Goal: Transaction & Acquisition: Purchase product/service

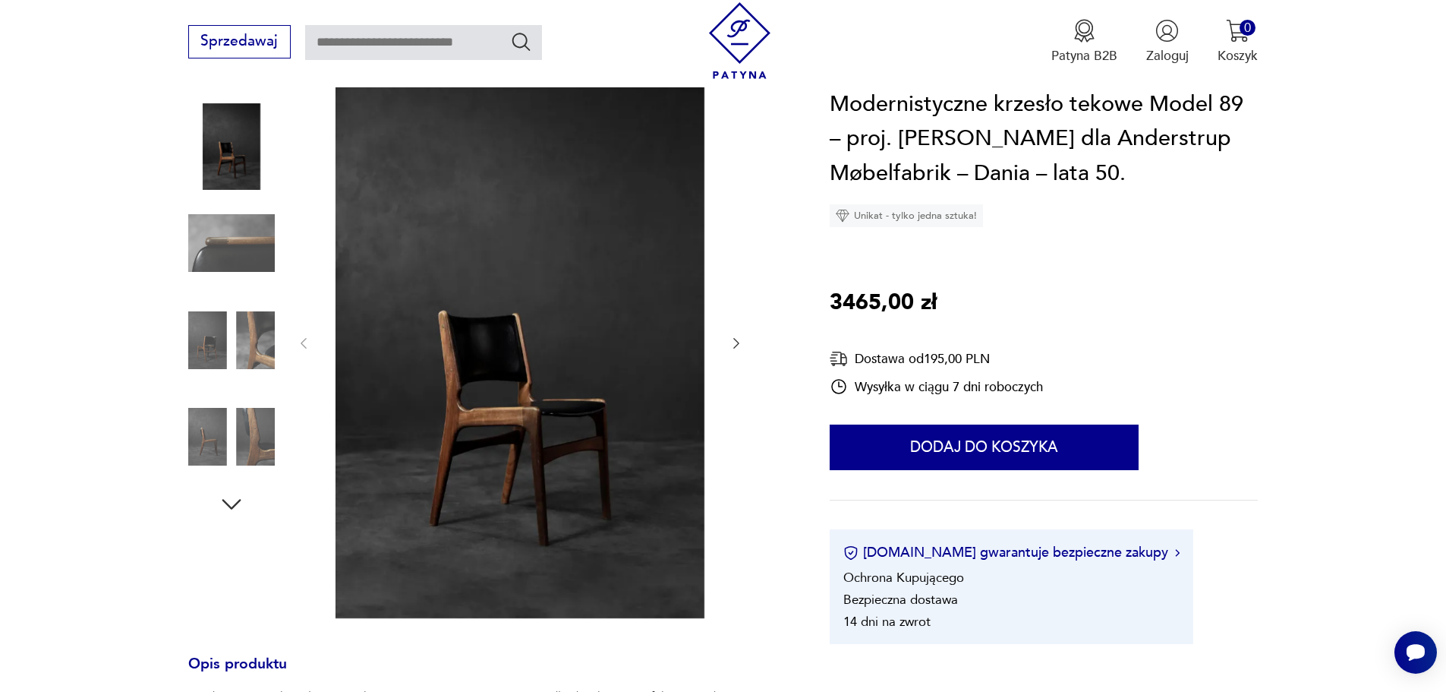
scroll to position [228, 0]
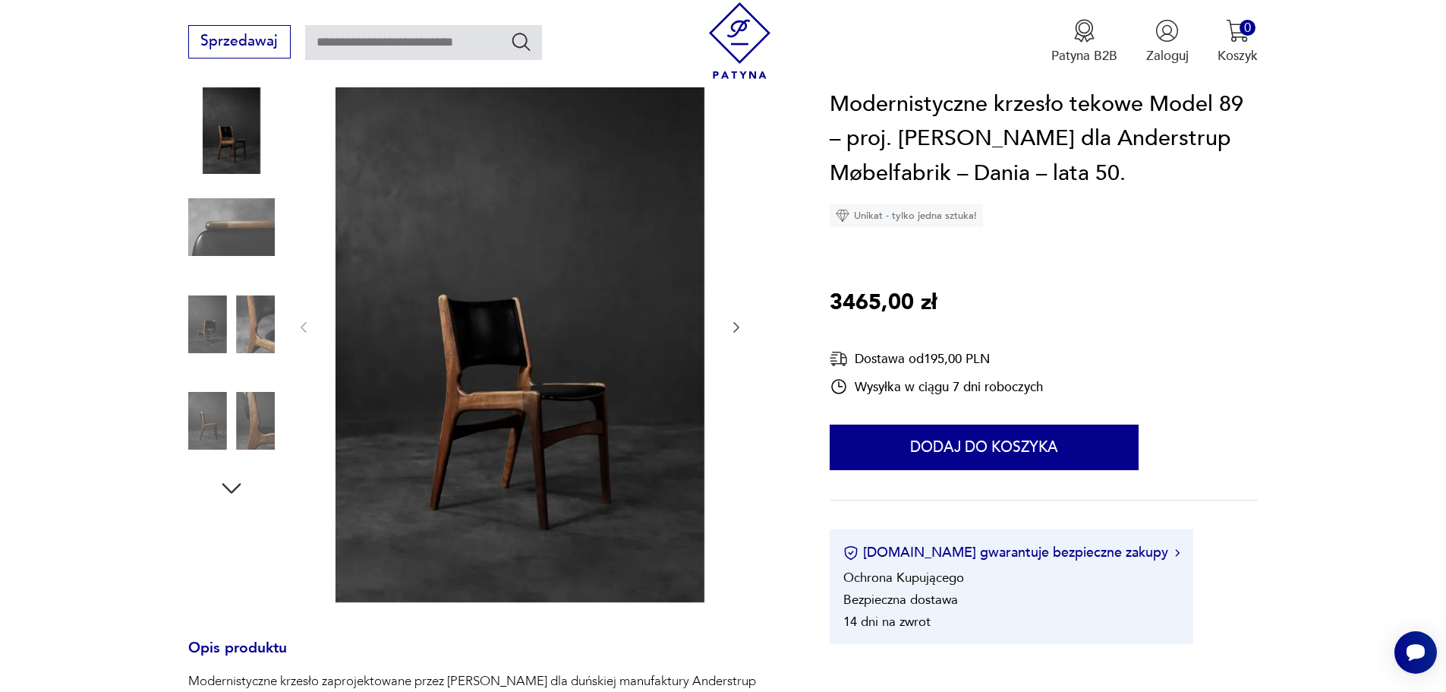
click at [253, 227] on img at bounding box center [231, 227] width 87 height 87
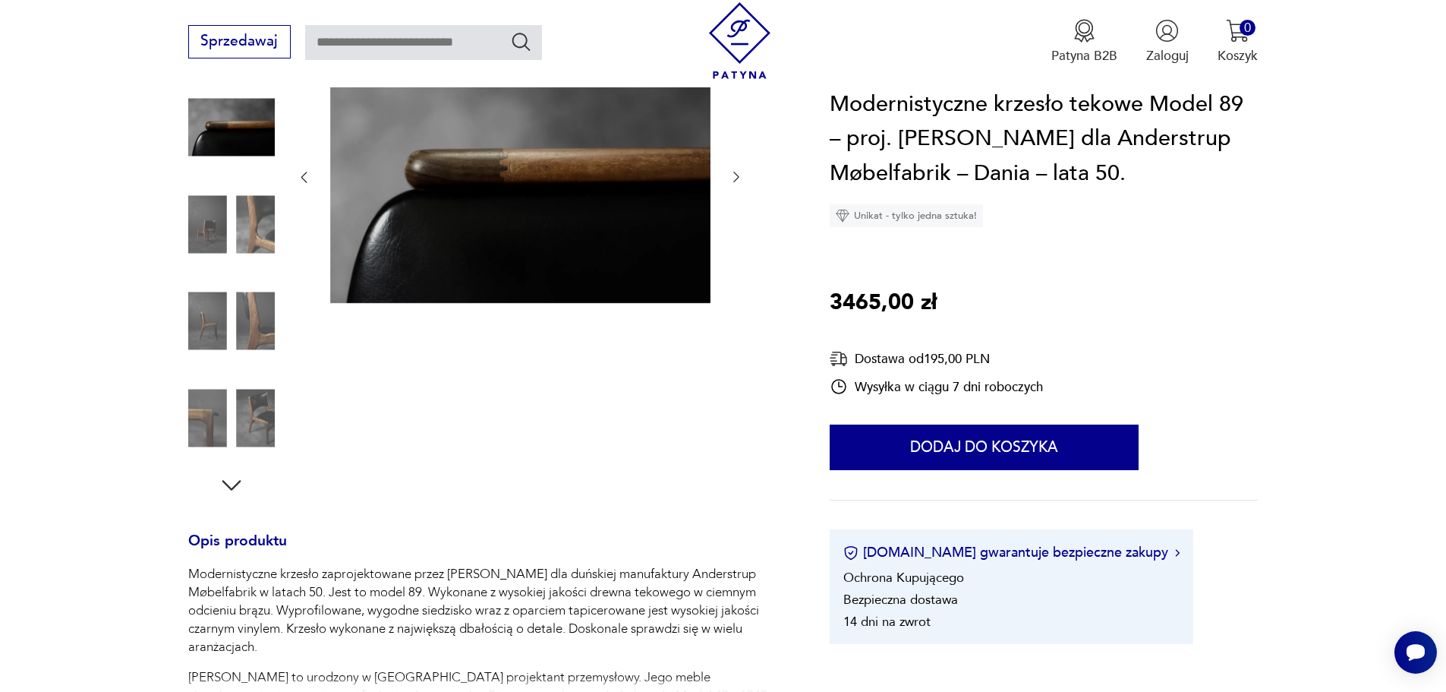
click at [252, 235] on img at bounding box center [231, 224] width 87 height 87
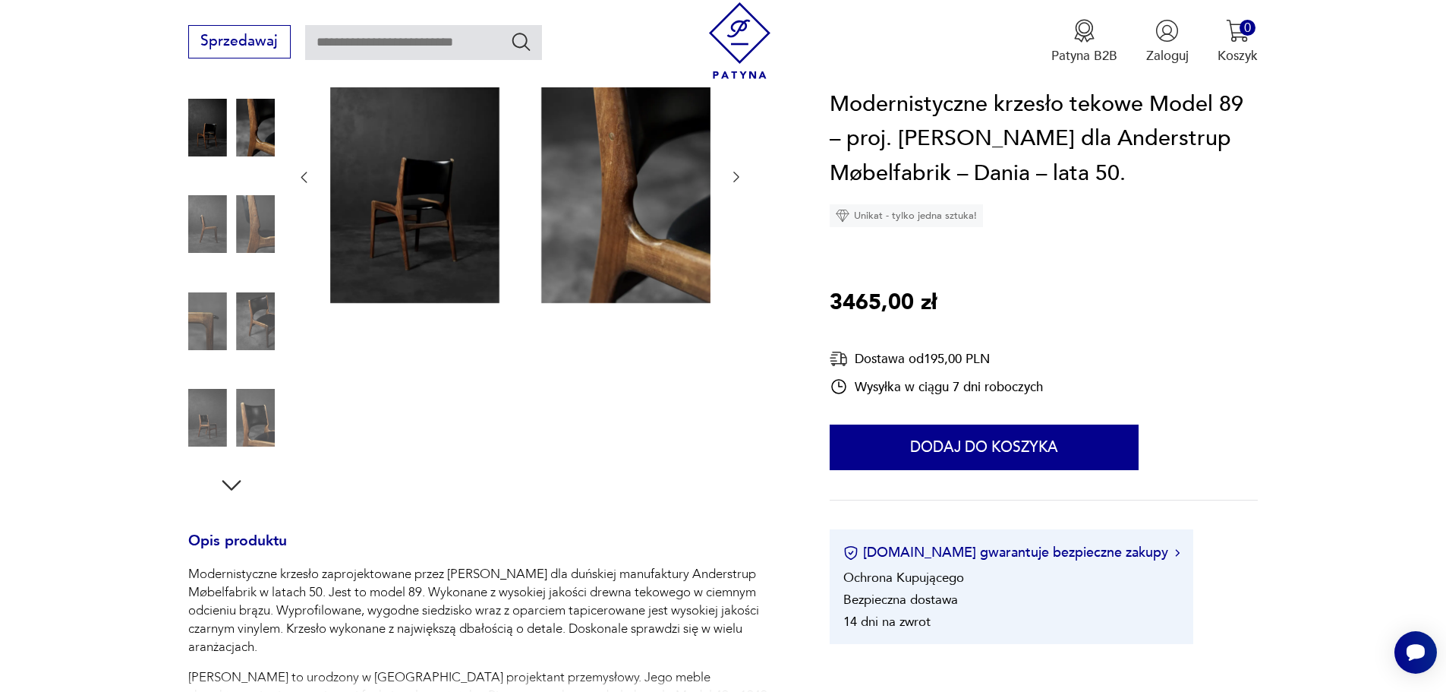
click at [247, 246] on img at bounding box center [231, 224] width 87 height 87
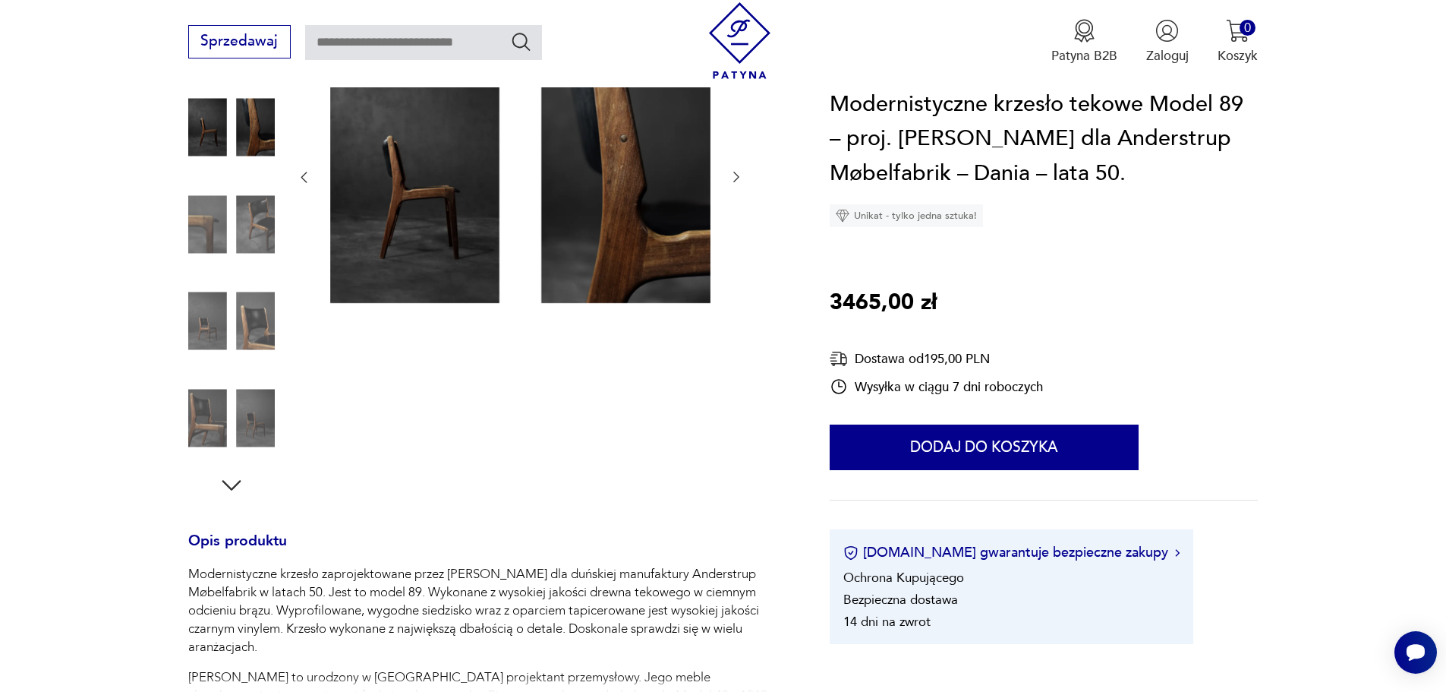
click at [253, 247] on img at bounding box center [231, 224] width 87 height 87
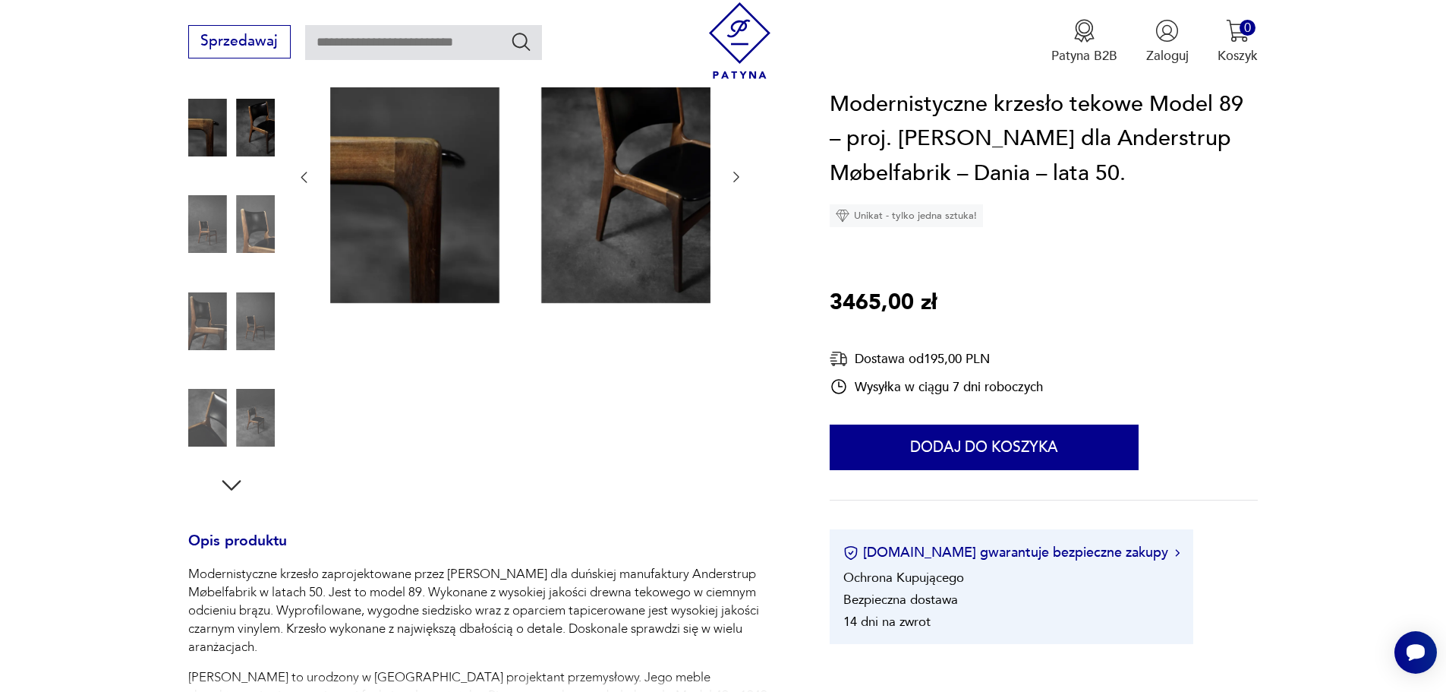
click at [255, 243] on img at bounding box center [231, 224] width 87 height 87
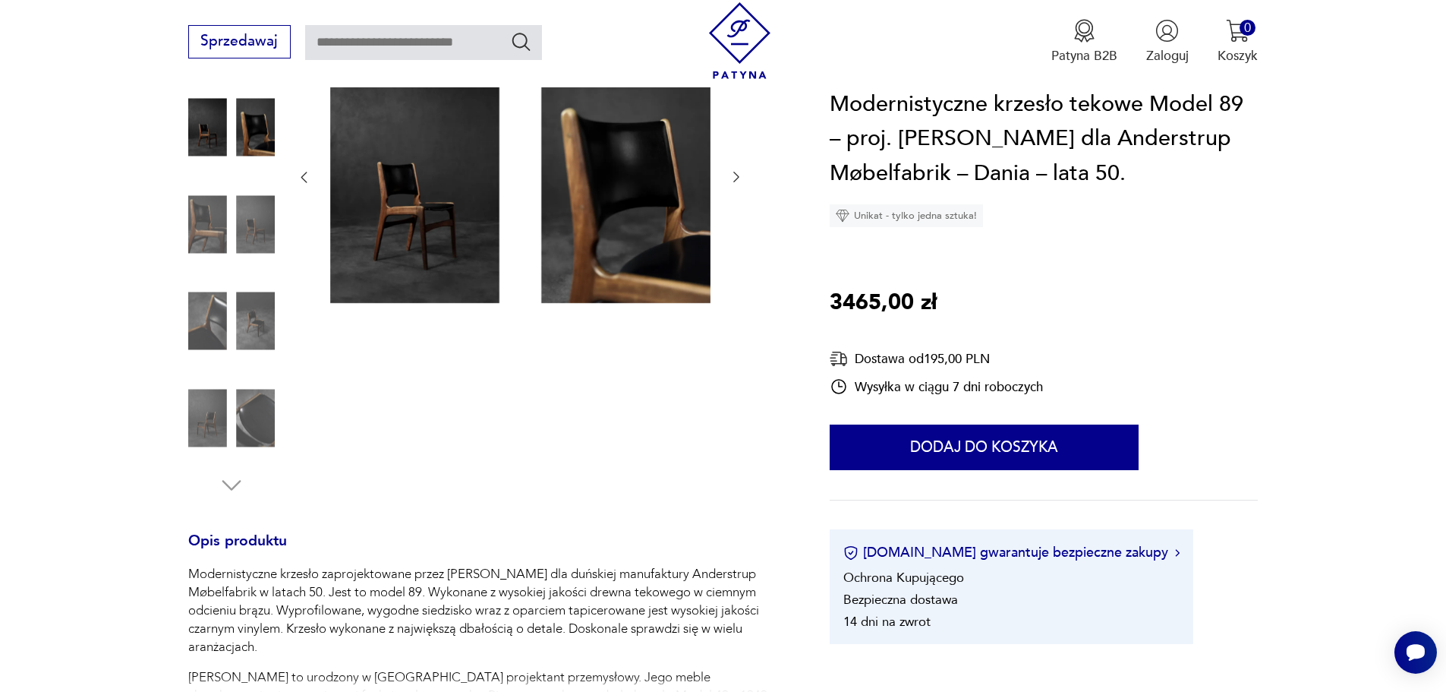
click at [257, 281] on div at bounding box center [231, 274] width 87 height 380
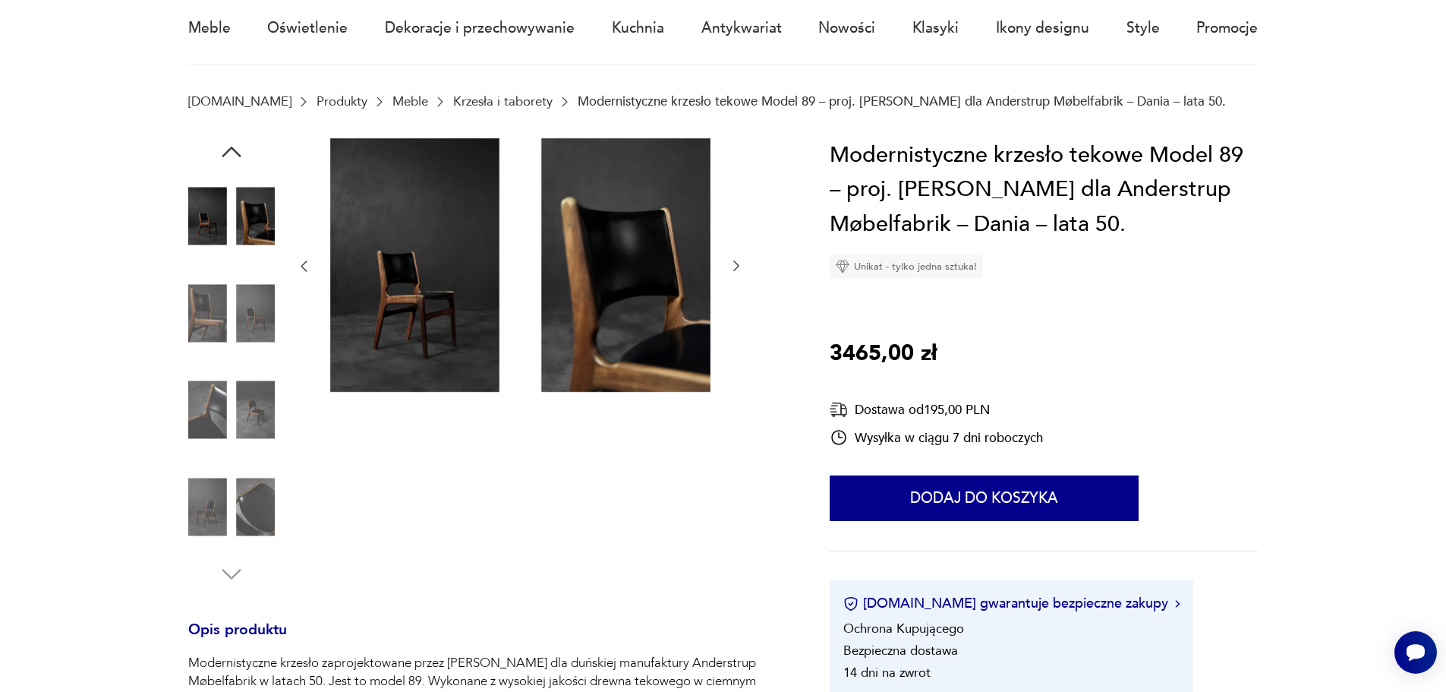
scroll to position [0, 0]
